Goal: Navigation & Orientation: Find specific page/section

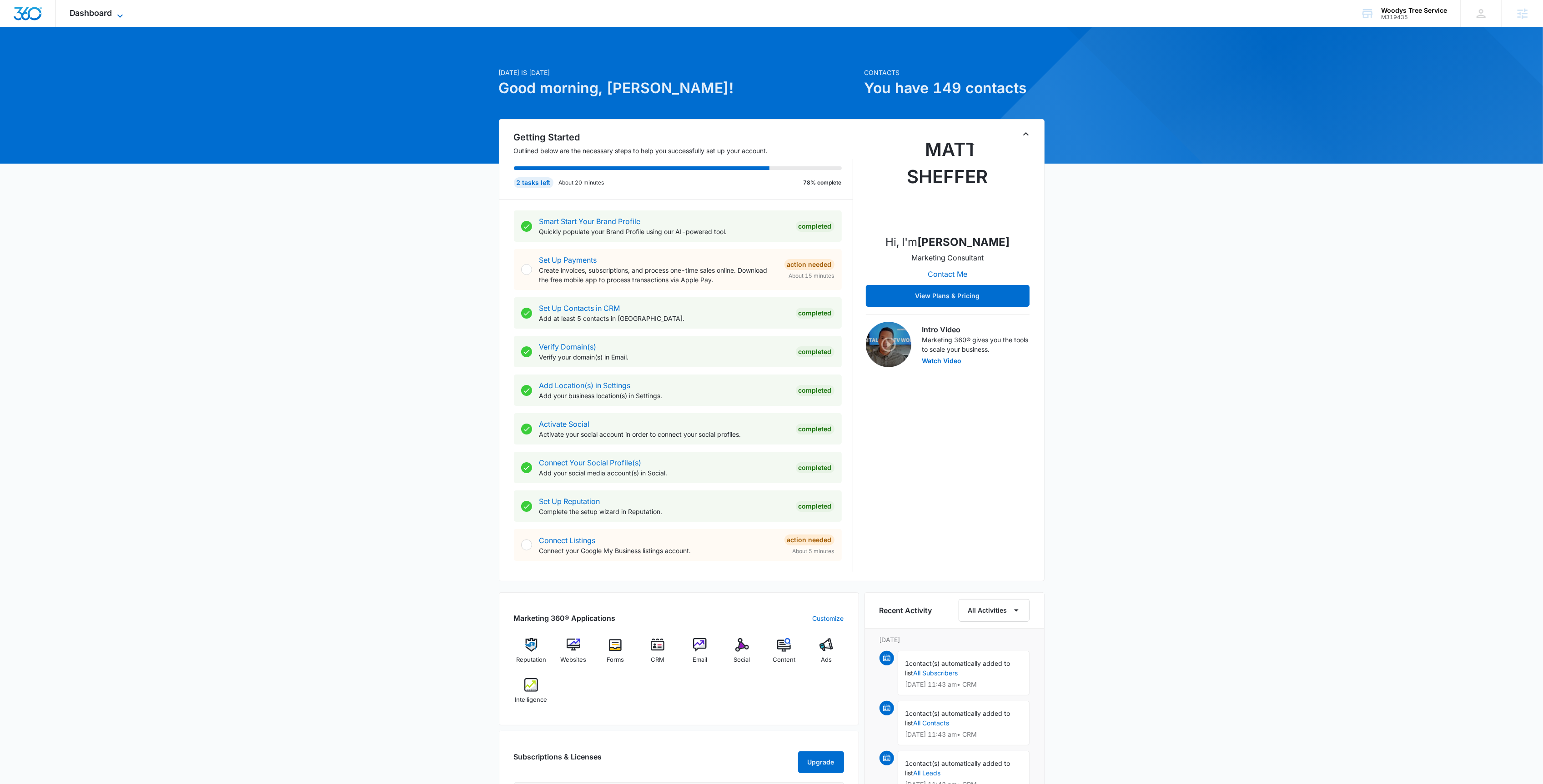
click at [119, 18] on icon at bounding box center [120, 16] width 11 height 11
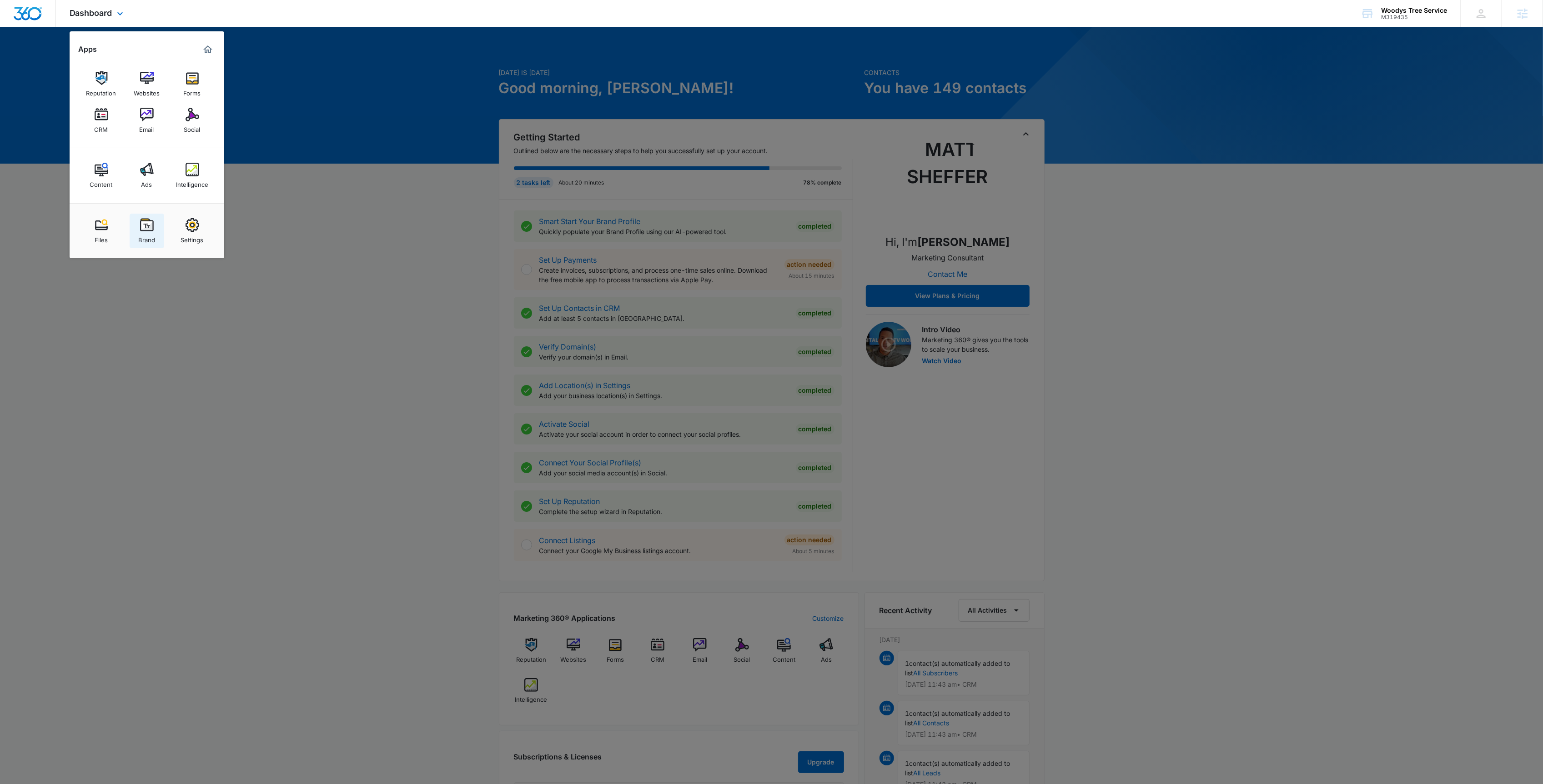
click at [147, 226] on img at bounding box center [146, 225] width 14 height 14
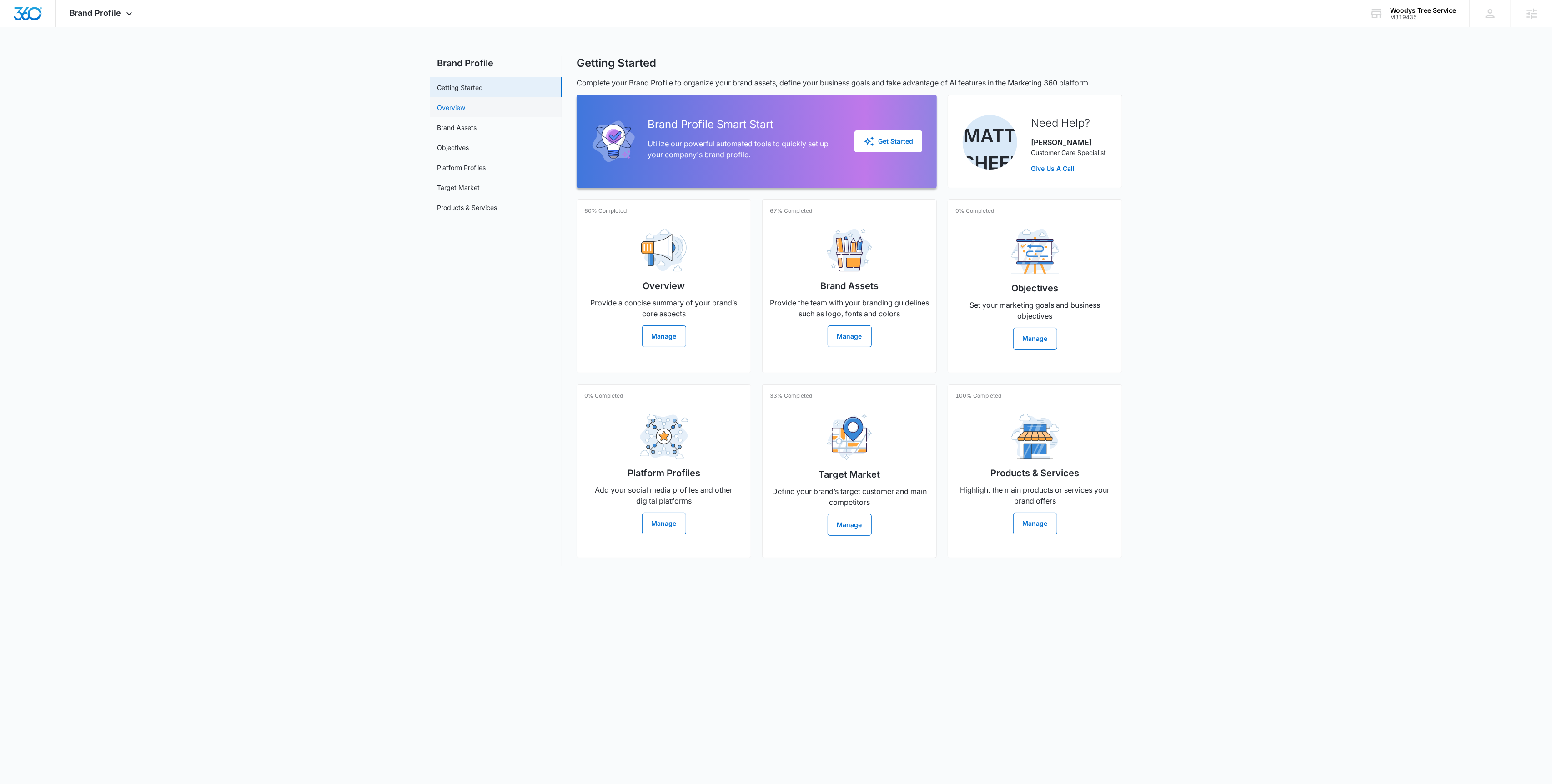
click at [437, 111] on link "Overview" at bounding box center [451, 108] width 28 height 10
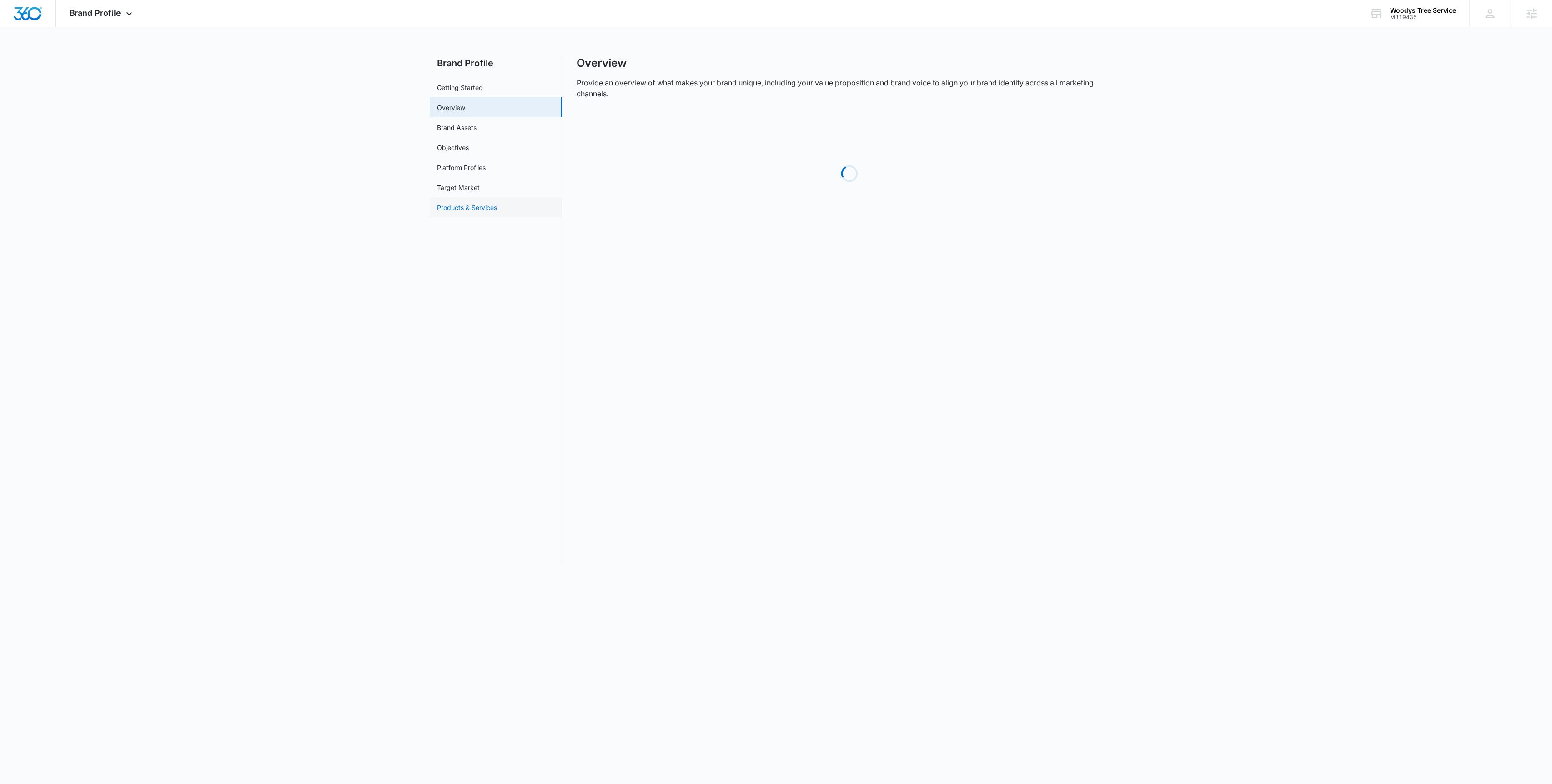
click at [478, 203] on link "Products & Services" at bounding box center [467, 208] width 60 height 10
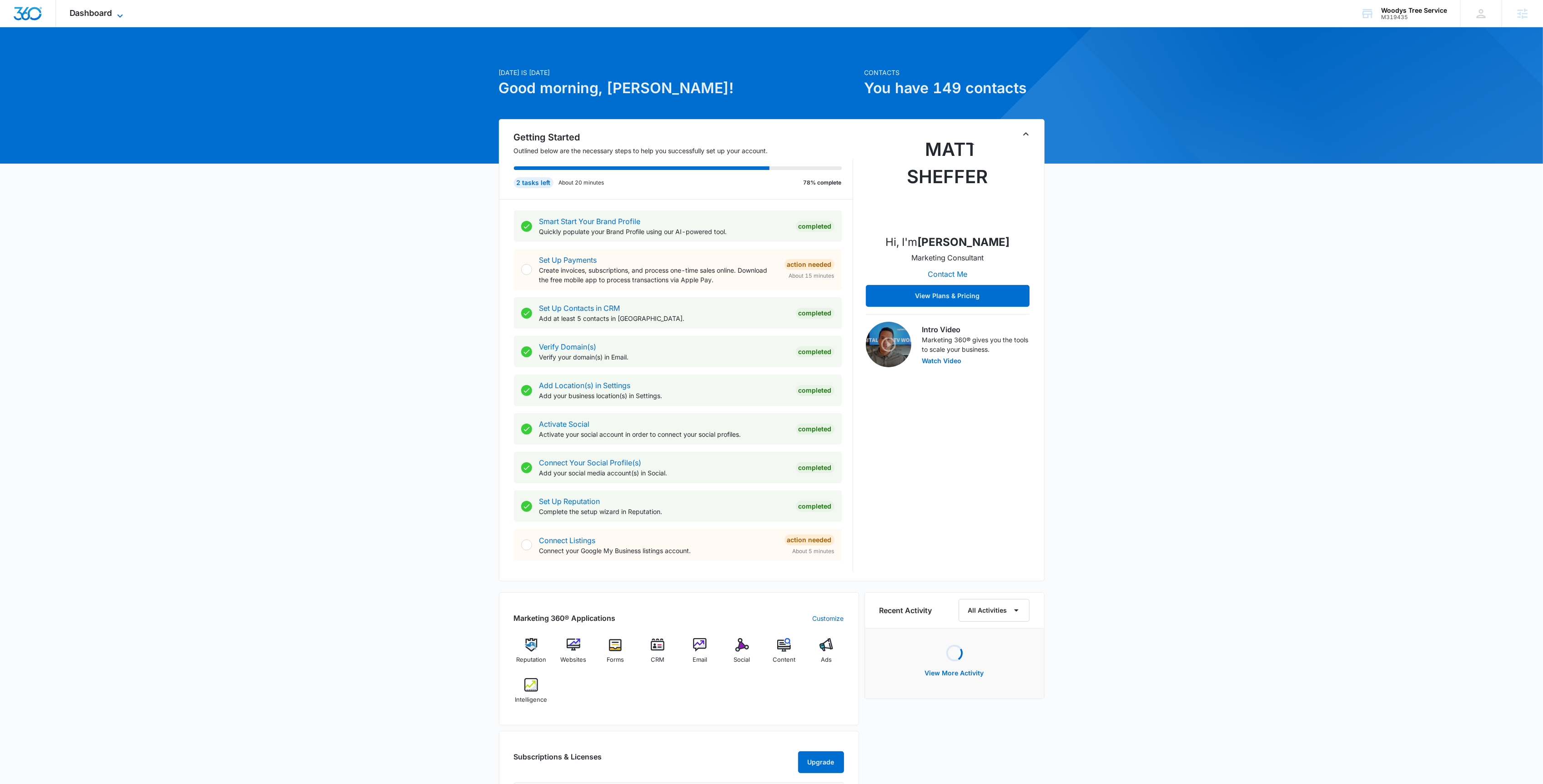
click at [110, 17] on span "Dashboard" at bounding box center [90, 13] width 43 height 10
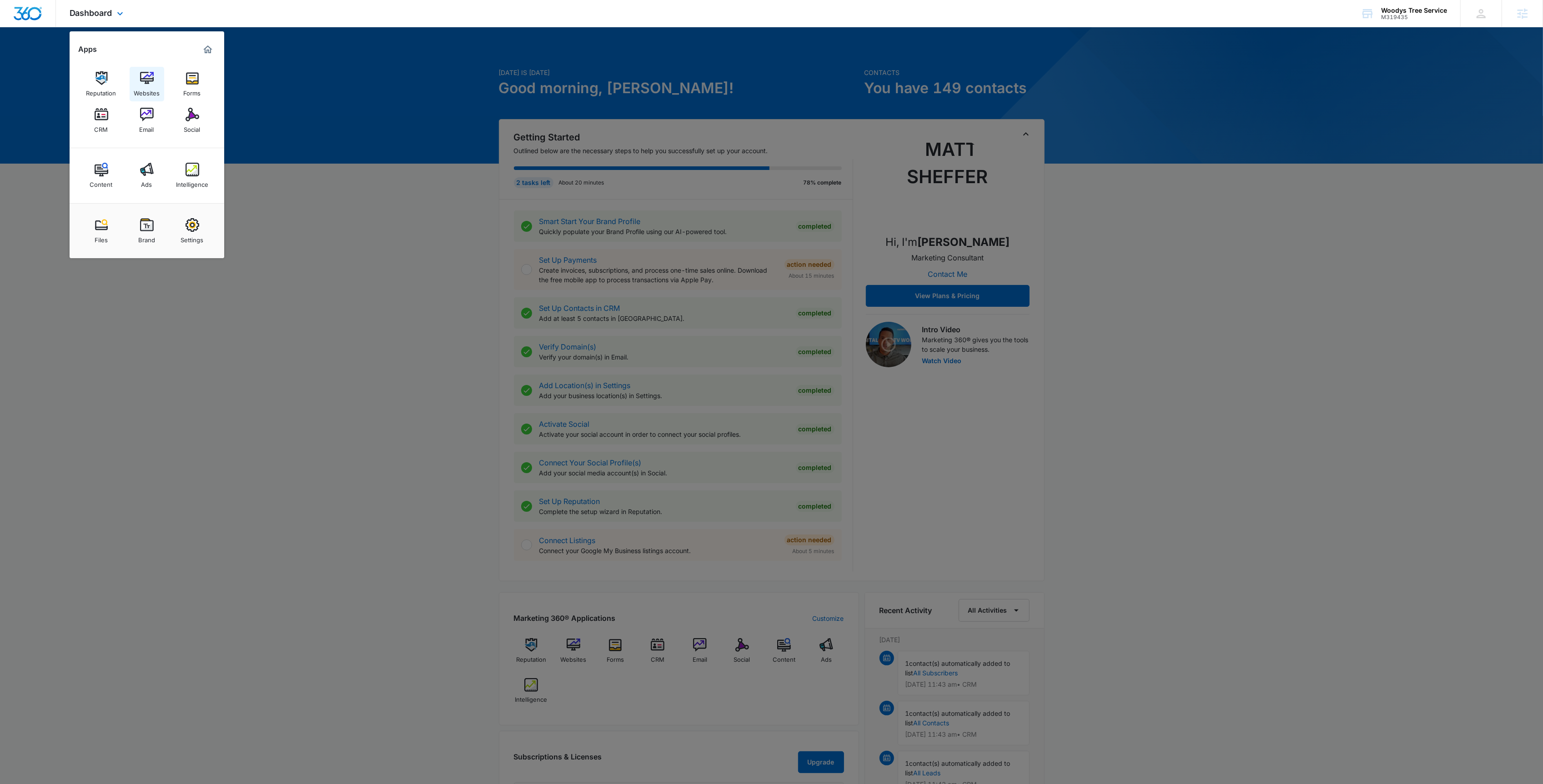
click at [146, 83] on img at bounding box center [146, 78] width 14 height 14
